Goal: Communication & Community: Participate in discussion

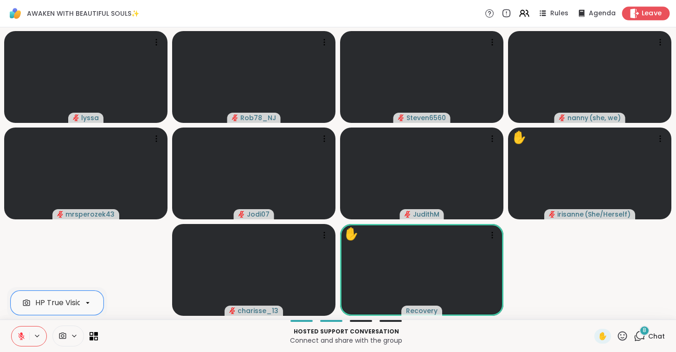
click at [655, 15] on span "Leave" at bounding box center [651, 14] width 20 height 10
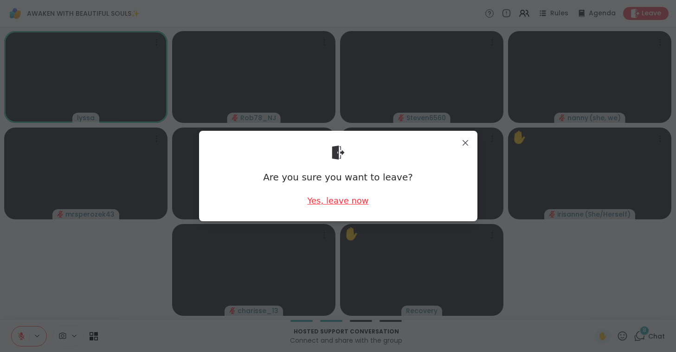
click at [327, 199] on div "Yes, leave now" at bounding box center [337, 201] width 61 height 12
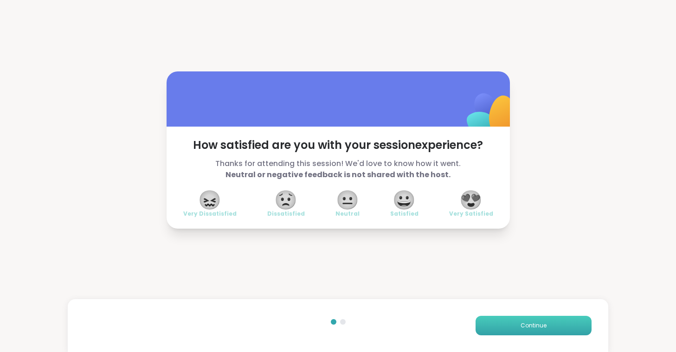
click at [513, 326] on button "Continue" at bounding box center [533, 325] width 116 height 19
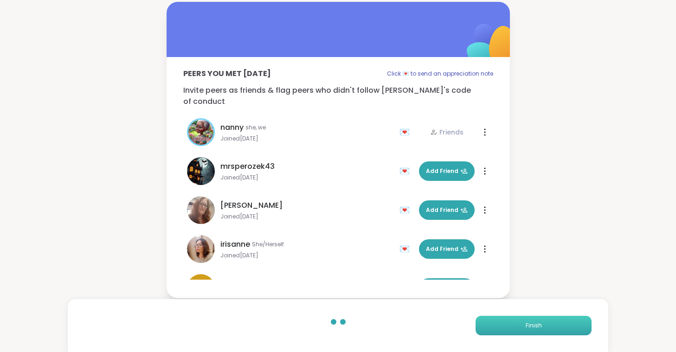
click at [513, 326] on button "Finish" at bounding box center [533, 325] width 116 height 19
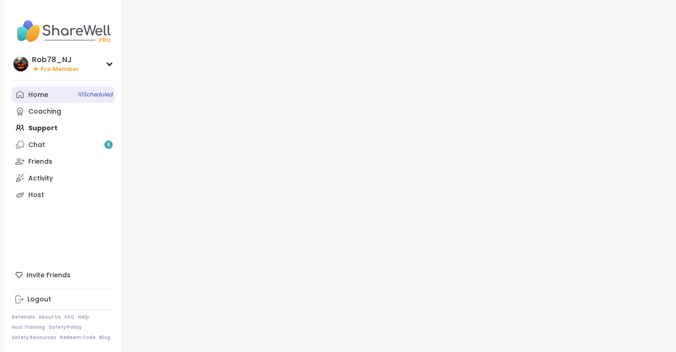
click at [101, 95] on span "10 Scheduled" at bounding box center [95, 94] width 35 height 7
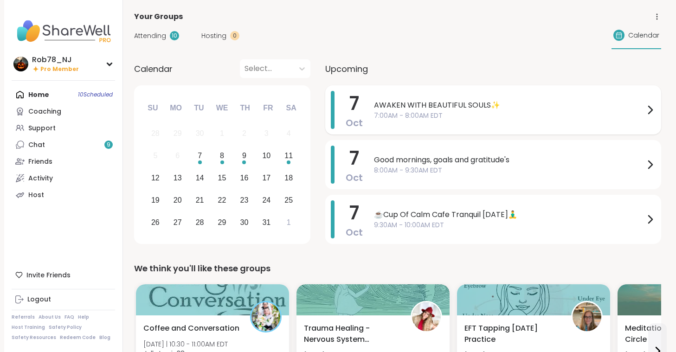
click at [438, 122] on div "AWAKEN WITH BEAUTIFUL SOULS✨ 7:00AM - 8:00AM EDT" at bounding box center [515, 110] width 282 height 38
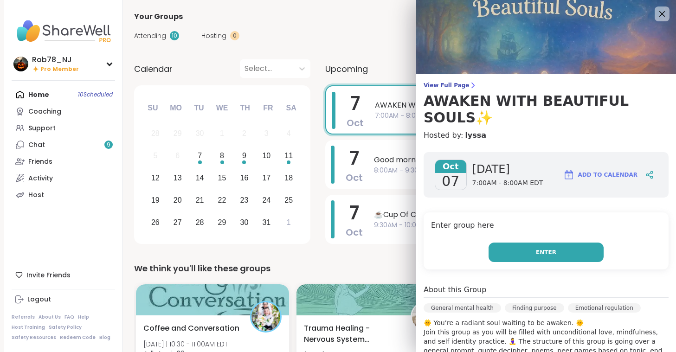
click at [551, 248] on span "Enter" at bounding box center [546, 252] width 20 height 8
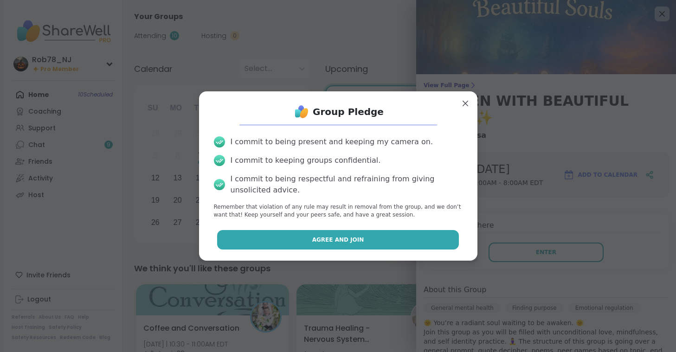
click at [349, 233] on button "Agree and Join" at bounding box center [338, 239] width 242 height 19
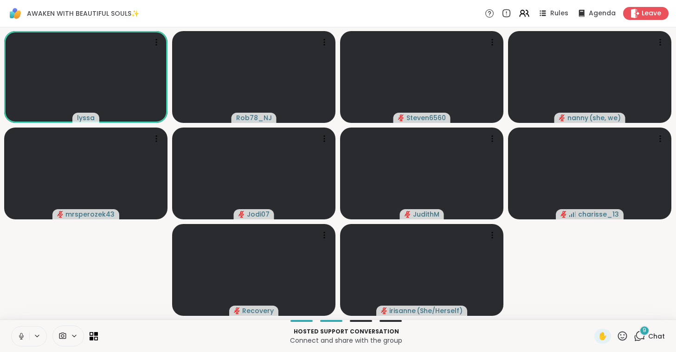
click at [24, 338] on icon at bounding box center [21, 336] width 8 height 8
click at [70, 338] on span at bounding box center [62, 336] width 18 height 9
click at [70, 308] on div "ManyCam Virtual Webcam" at bounding box center [84, 302] width 99 height 11
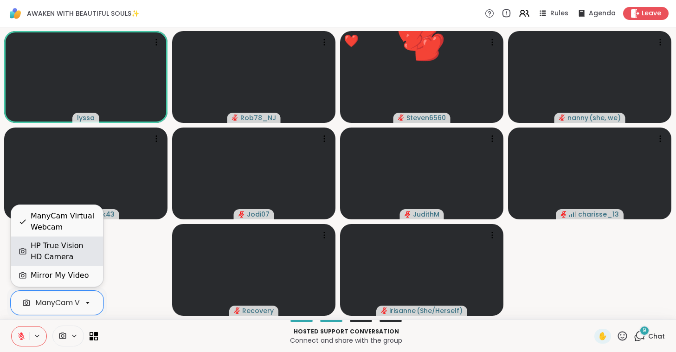
click at [64, 251] on div "HP True Vision HD Camera" at bounding box center [63, 251] width 65 height 22
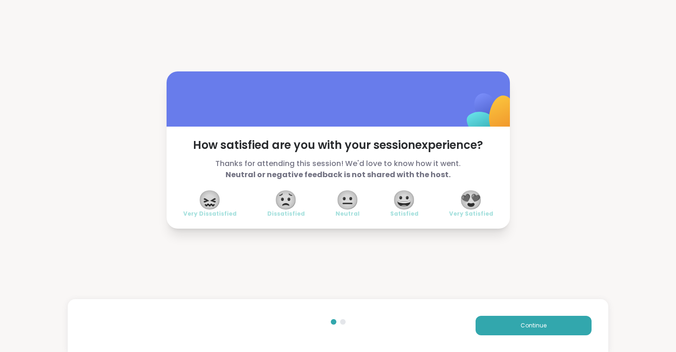
click at [466, 201] on span "😍" at bounding box center [470, 200] width 23 height 17
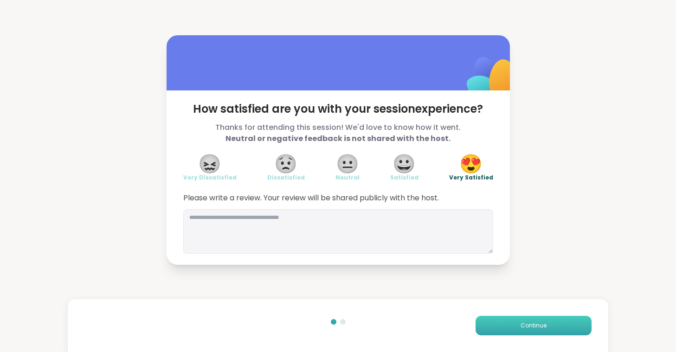
click at [546, 333] on button "Continue" at bounding box center [533, 325] width 116 height 19
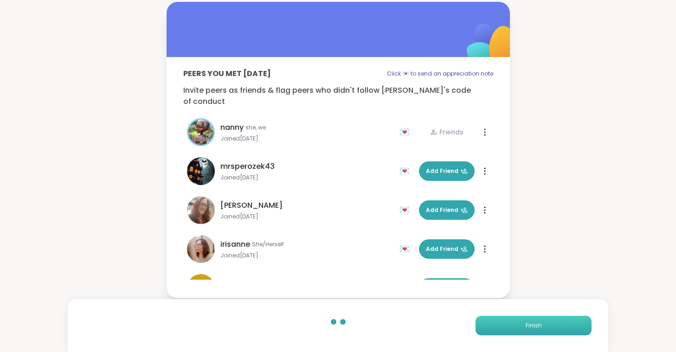
click at [511, 326] on button "Finish" at bounding box center [533, 325] width 116 height 19
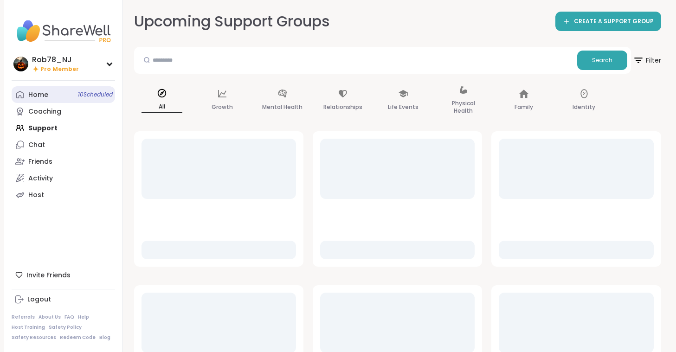
click at [40, 90] on link "Home 10 Scheduled" at bounding box center [63, 94] width 103 height 17
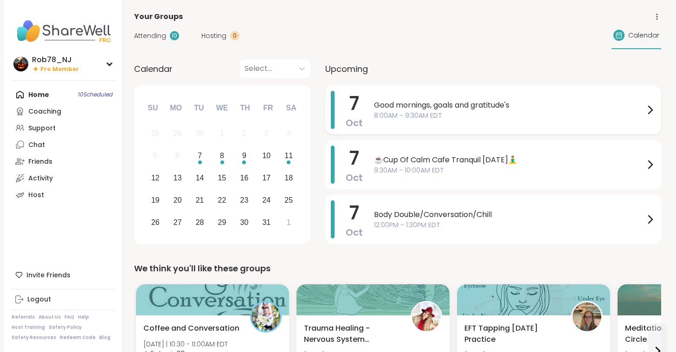
click at [406, 121] on div "Good mornings, goals and gratitude's 8:00AM - 9:30AM EDT" at bounding box center [515, 110] width 282 height 38
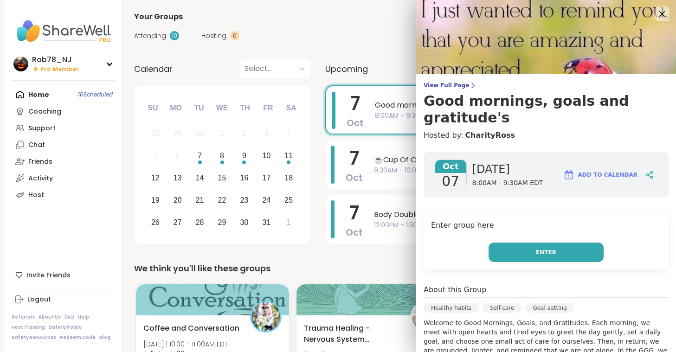
click at [531, 243] on button "Enter" at bounding box center [545, 252] width 115 height 19
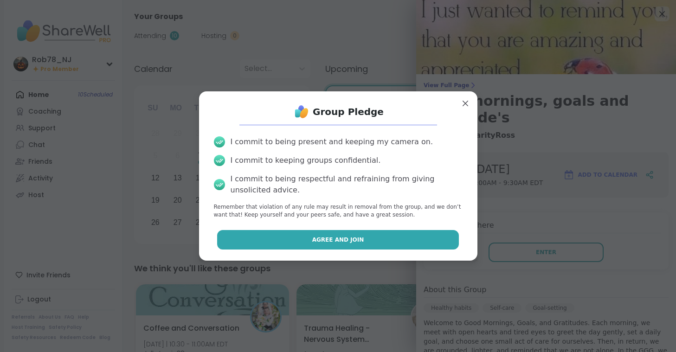
click at [337, 240] on span "Agree and Join" at bounding box center [338, 240] width 52 height 8
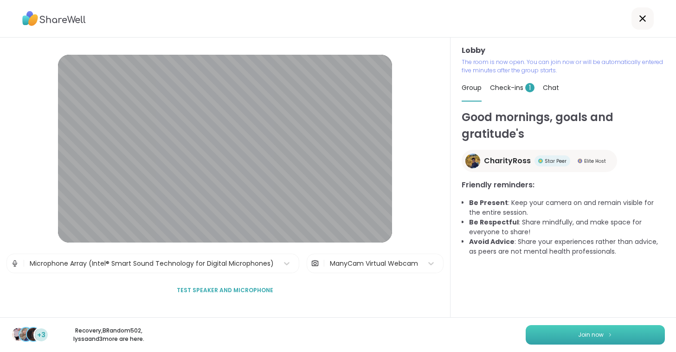
click at [550, 340] on button "Join now" at bounding box center [595, 334] width 139 height 19
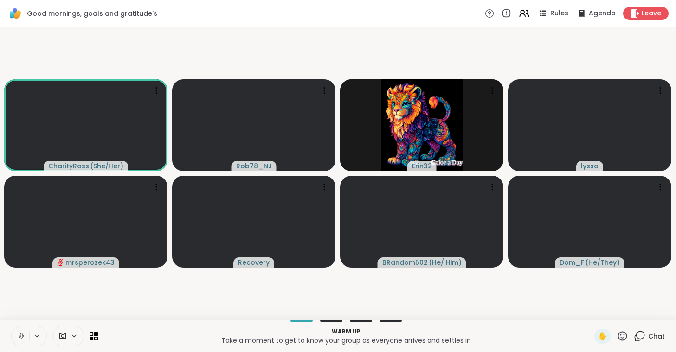
click at [18, 337] on icon at bounding box center [21, 336] width 8 height 8
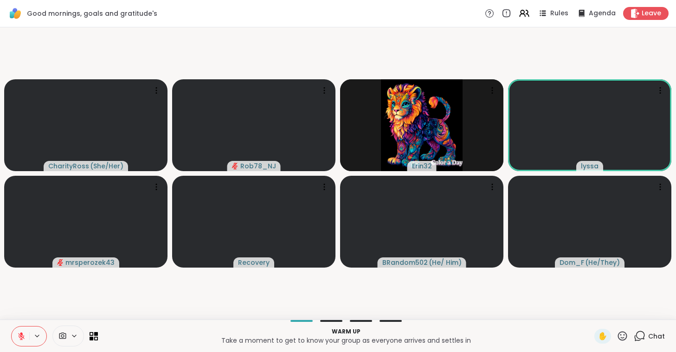
click at [67, 335] on span at bounding box center [62, 336] width 18 height 9
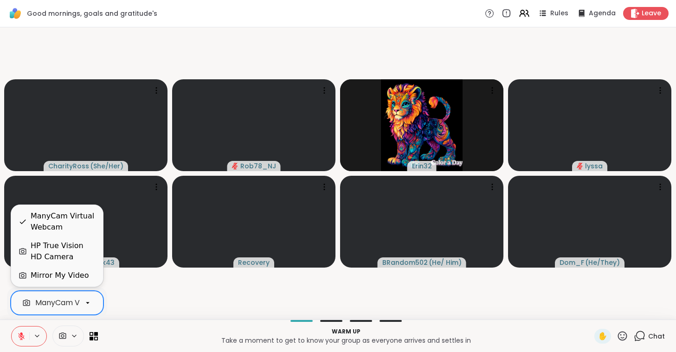
click at [69, 299] on div "ManyCam Virtual Webcam" at bounding box center [84, 302] width 99 height 11
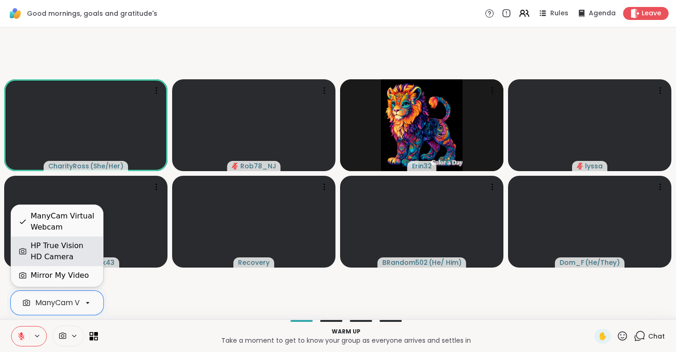
scroll to position [0, 41]
click at [73, 249] on div "HP True Vision HD Camera" at bounding box center [63, 251] width 65 height 22
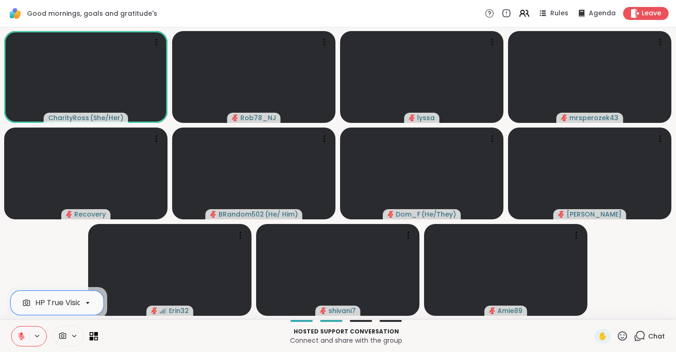
click at [18, 340] on icon at bounding box center [21, 336] width 8 height 8
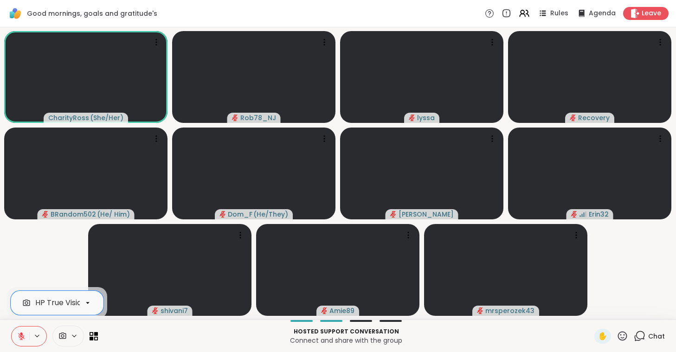
click at [24, 340] on icon at bounding box center [21, 336] width 8 height 8
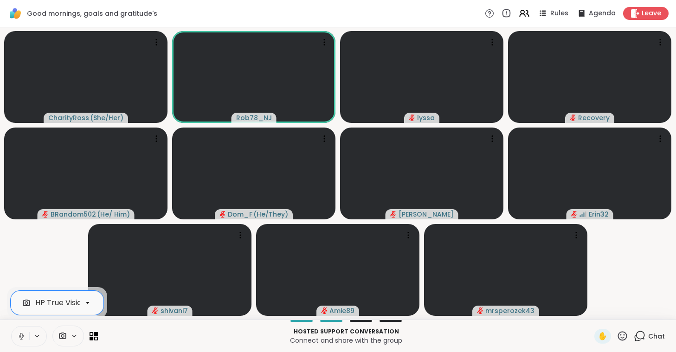
drag, startPoint x: 24, startPoint y: 340, endPoint x: 26, endPoint y: 352, distance: 12.2
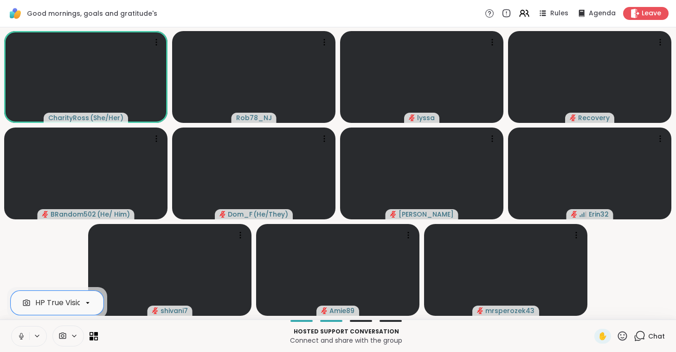
click at [15, 334] on button at bounding box center [21, 336] width 18 height 19
